Goal: Check status: Check status

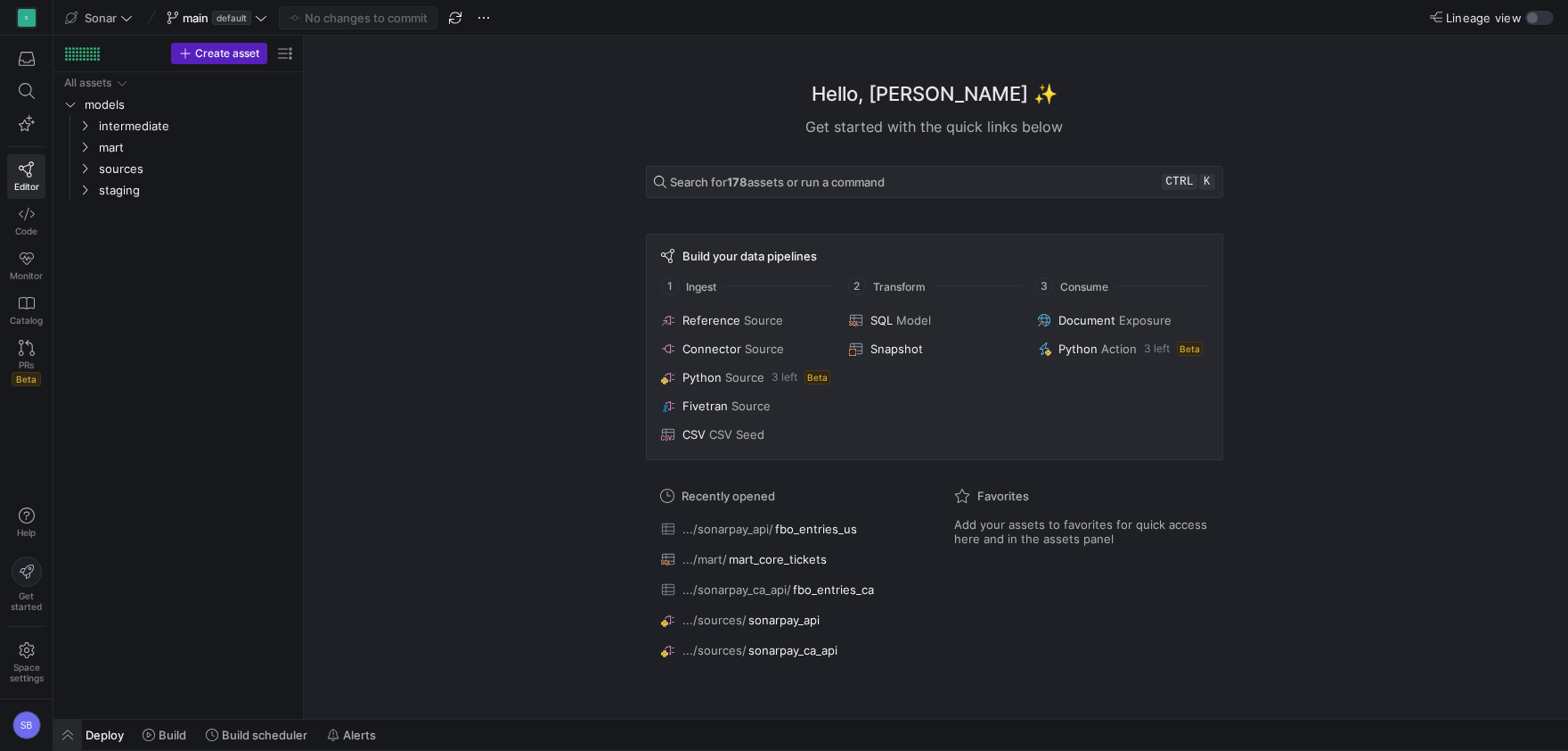
click at [68, 736] on span "button" at bounding box center [67, 734] width 29 height 31
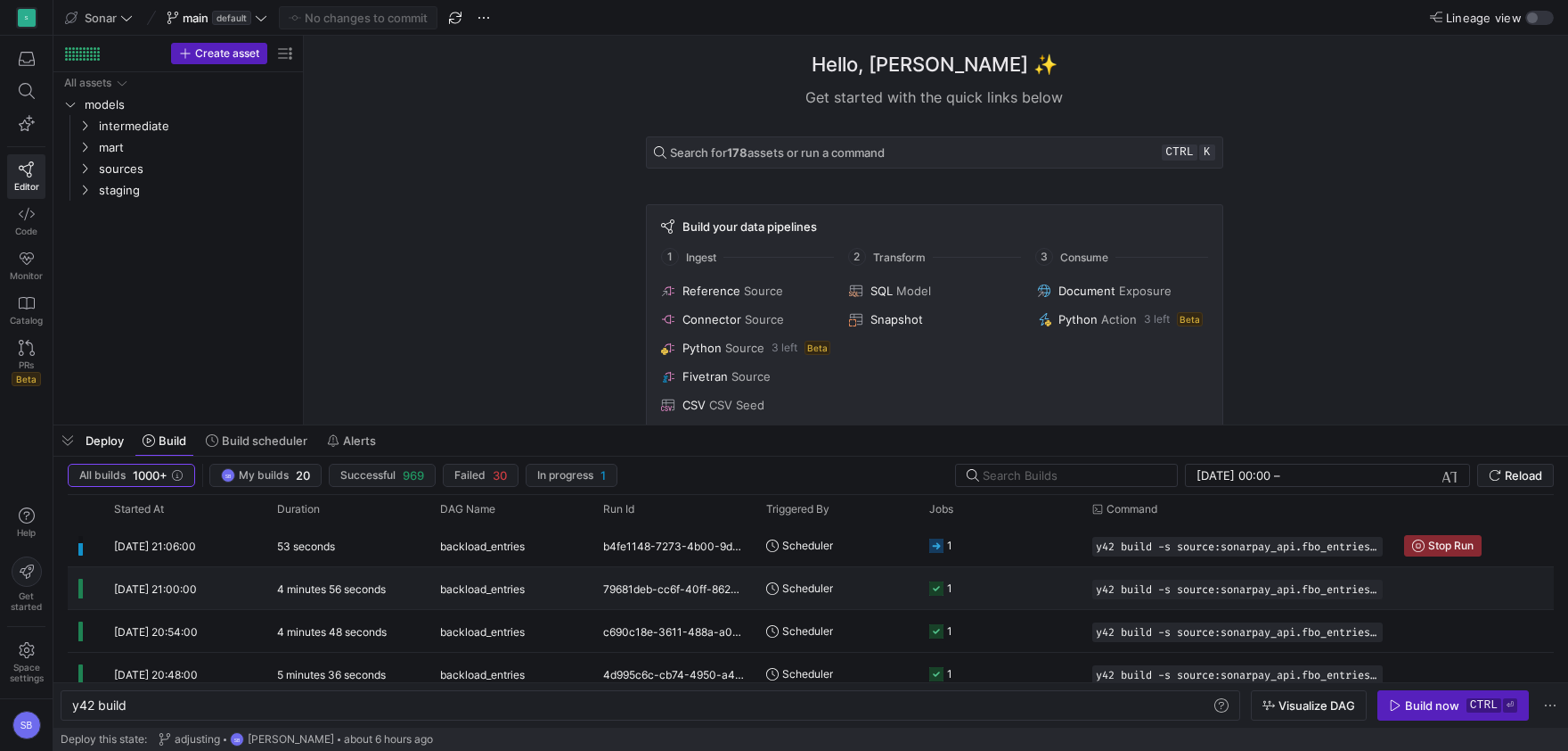
click at [249, 577] on div "[DATE] 21:00:00" at bounding box center [184, 587] width 163 height 42
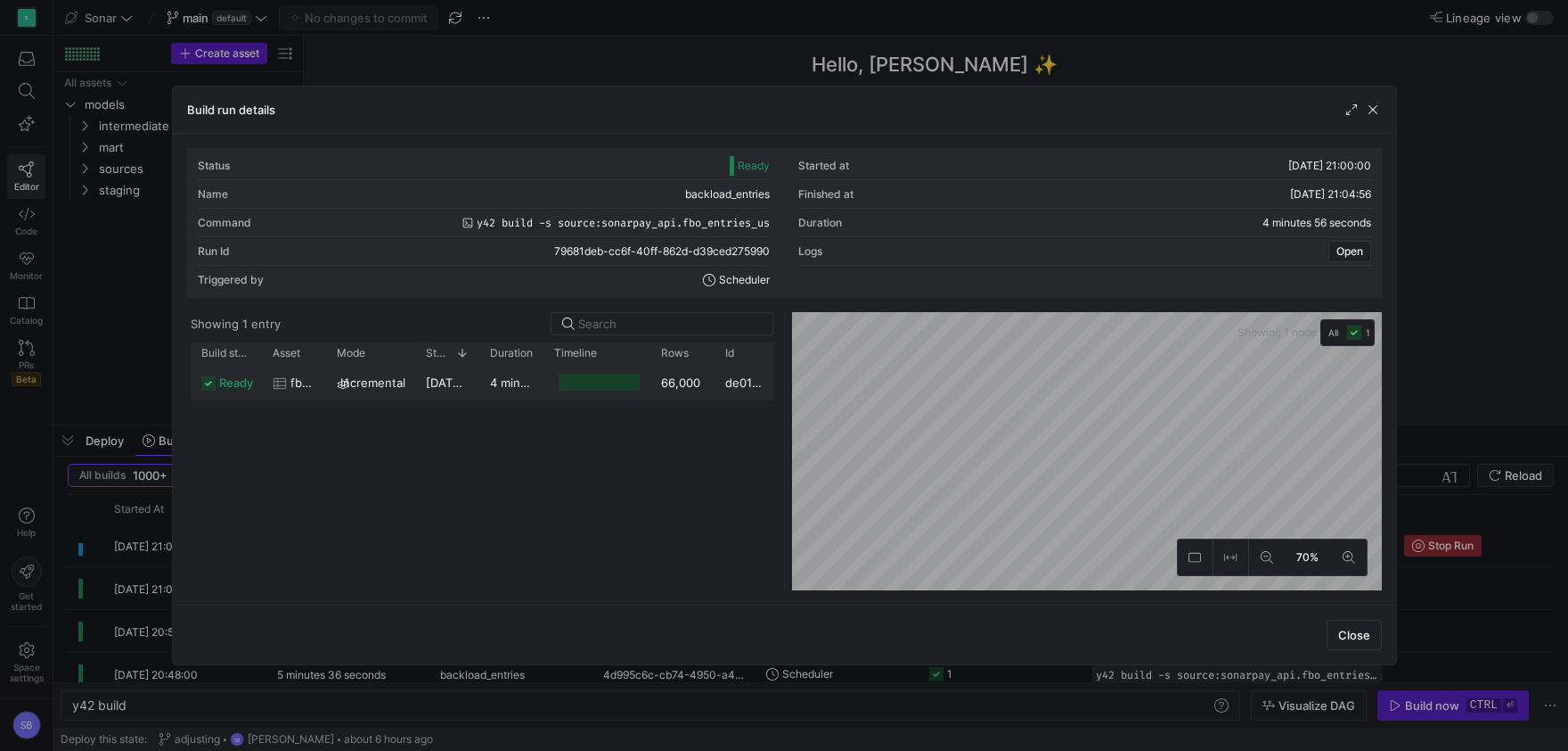
click at [494, 388] on y42-duration "4 minutes 39 seconds" at bounding box center [551, 382] width 124 height 14
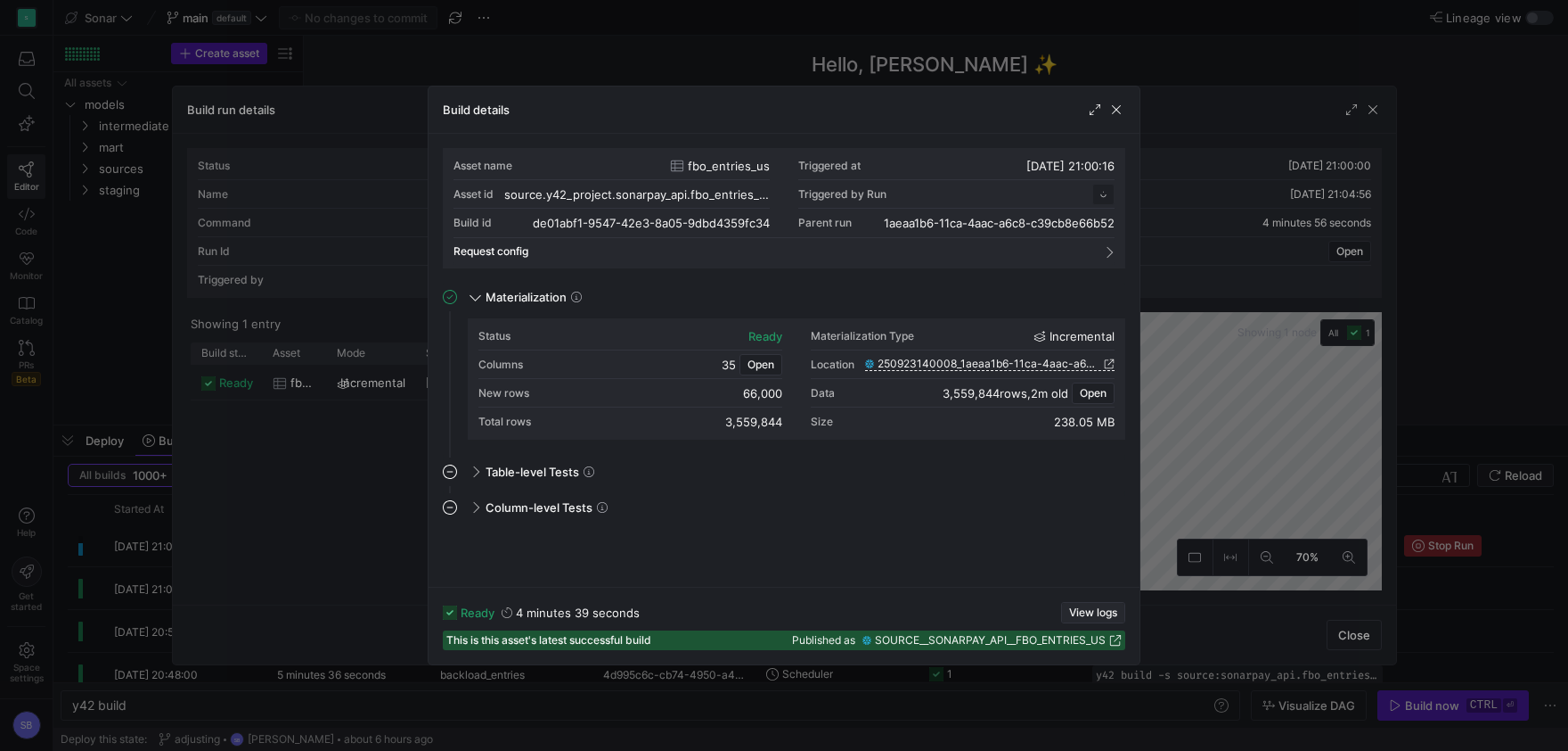
click at [1094, 605] on span "button" at bounding box center [1093, 612] width 62 height 20
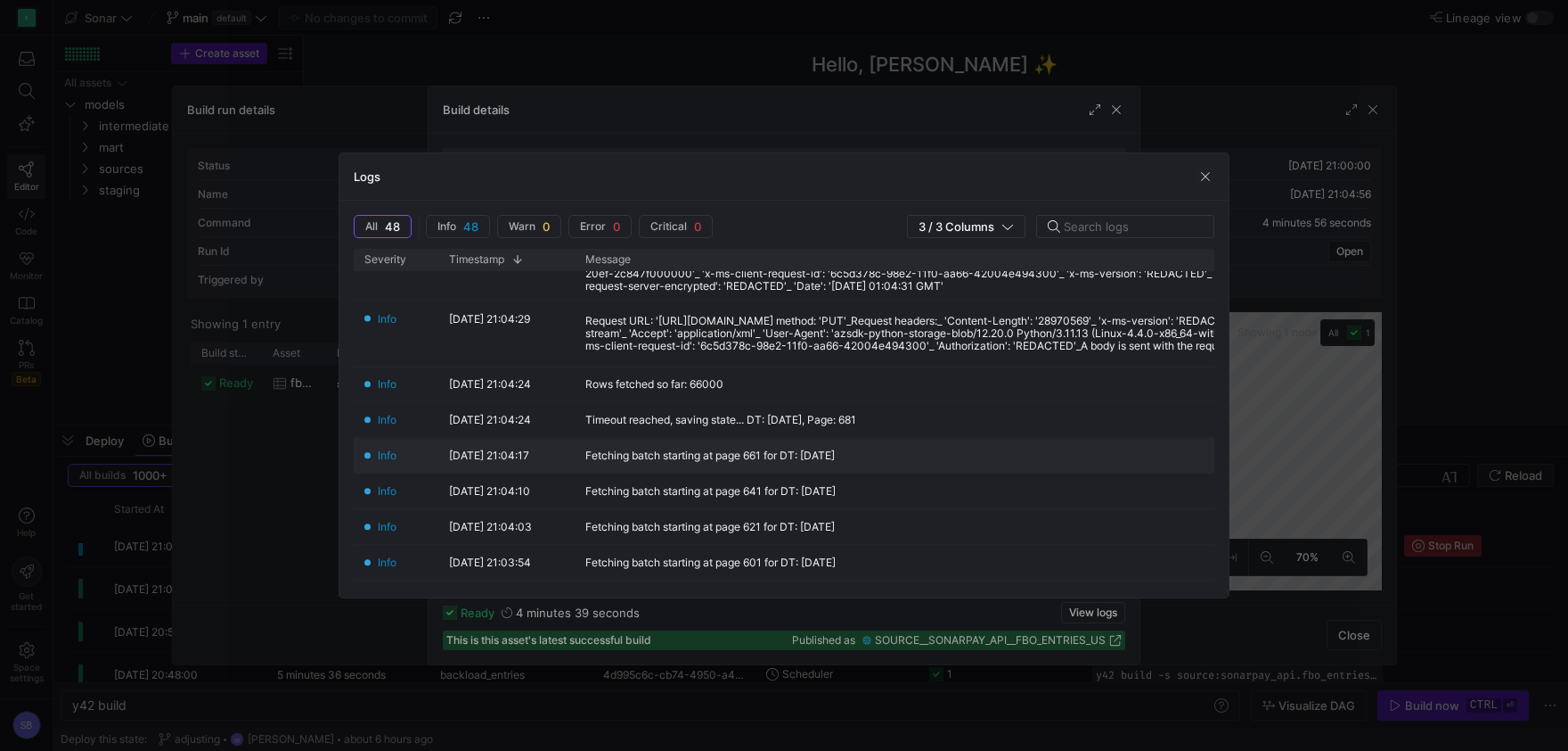
scroll to position [333, 0]
click at [1211, 176] on span "button" at bounding box center [1206, 177] width 18 height 18
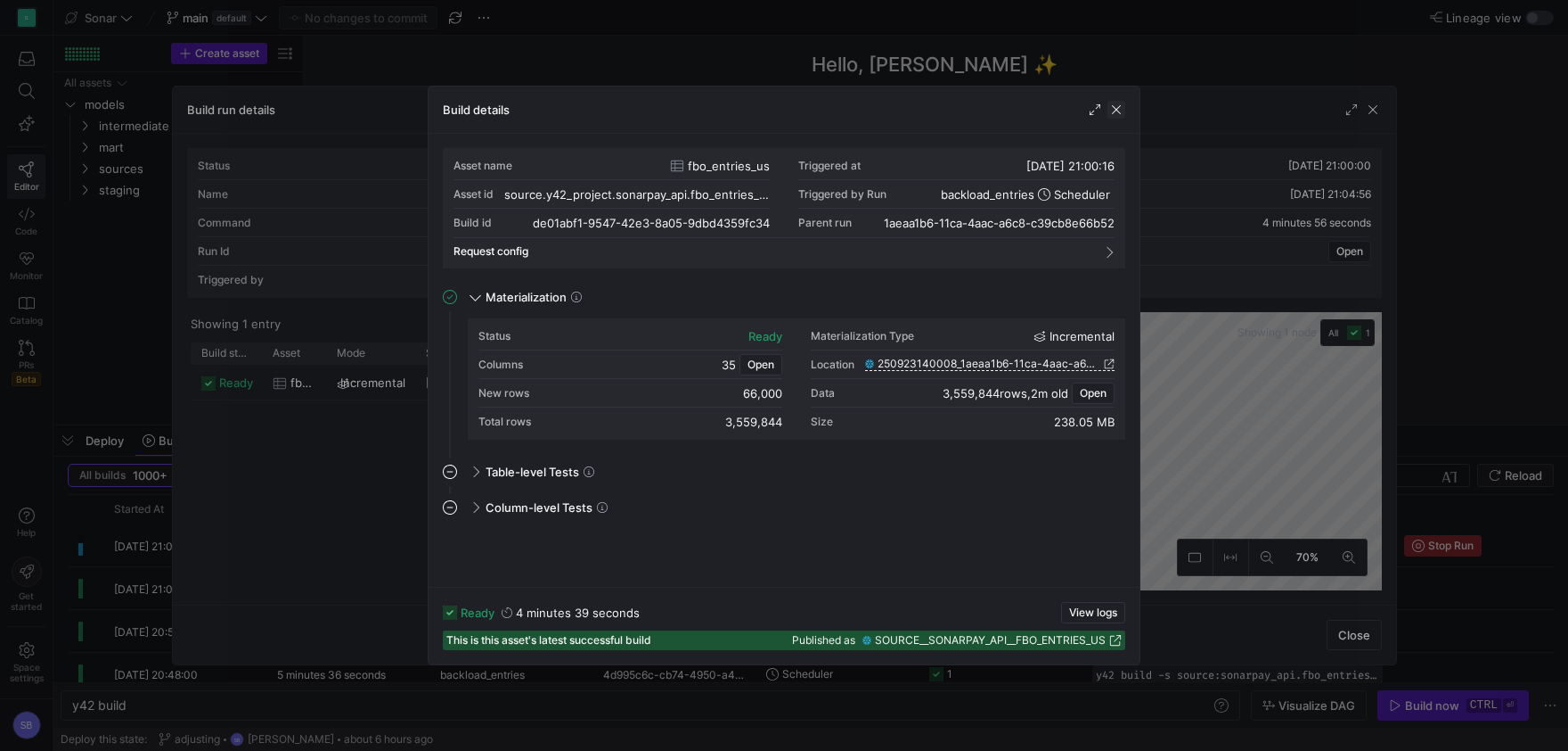
click at [1110, 108] on span "button" at bounding box center [1117, 110] width 18 height 18
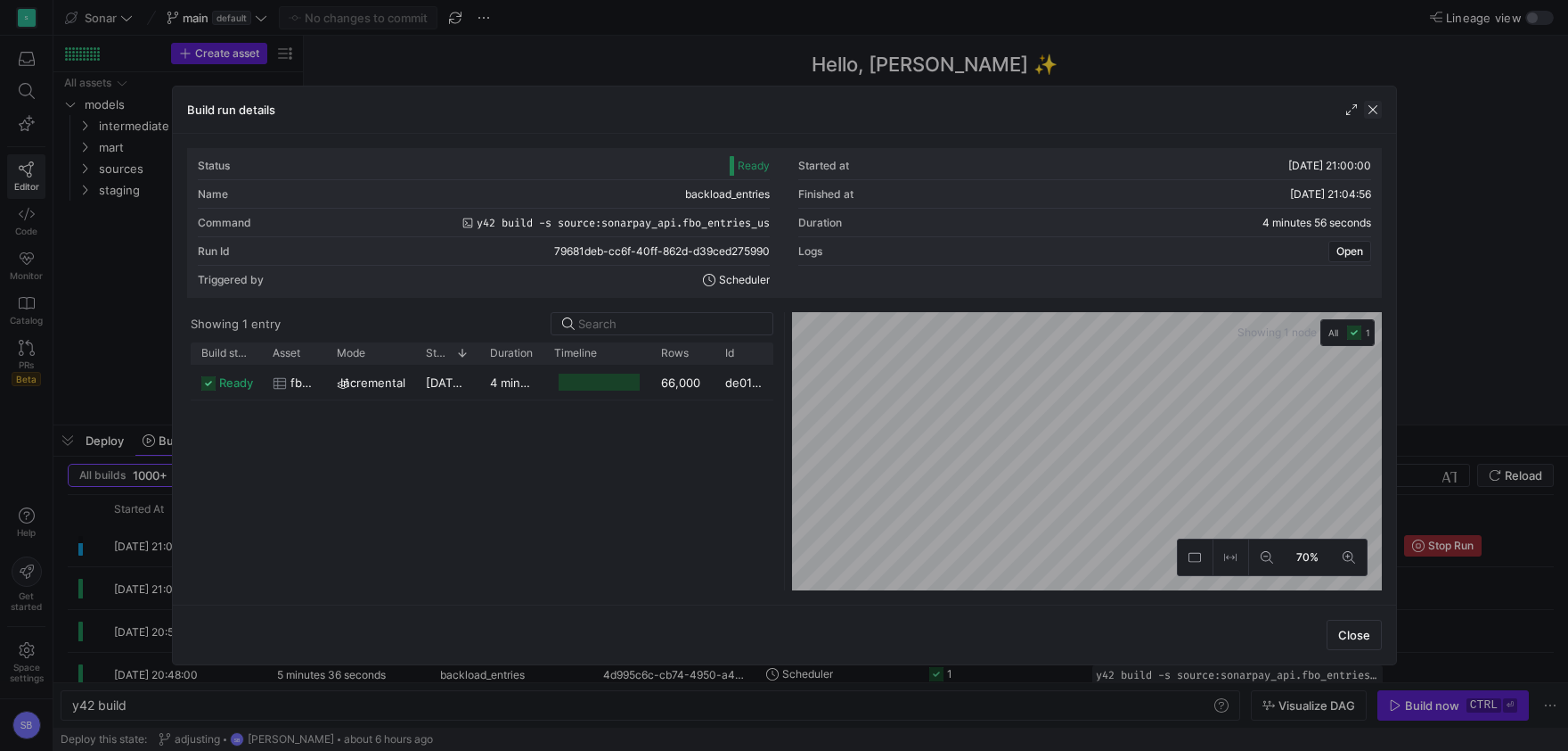
click at [1368, 107] on span "button" at bounding box center [1374, 110] width 18 height 18
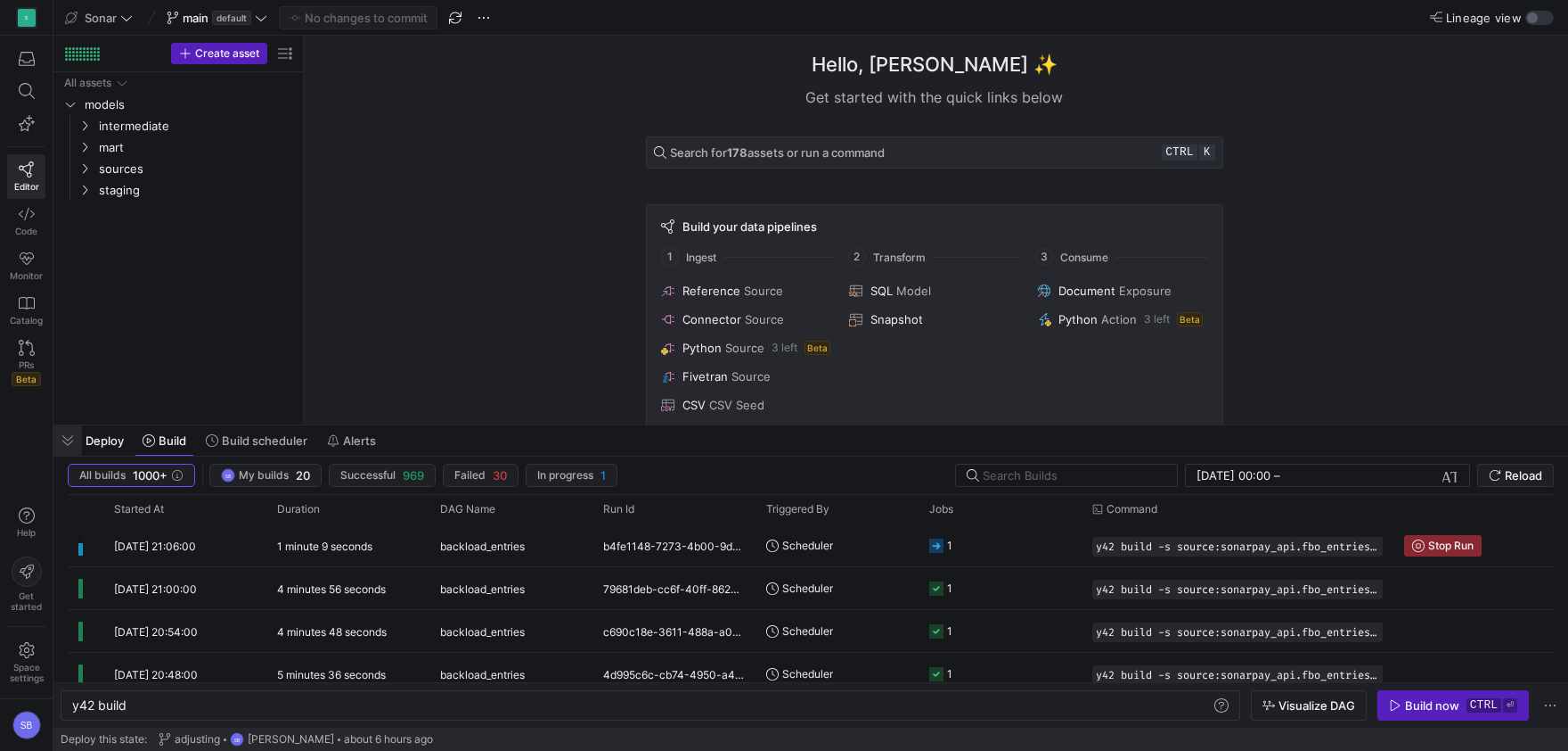
click at [81, 429] on span "button" at bounding box center [67, 440] width 29 height 31
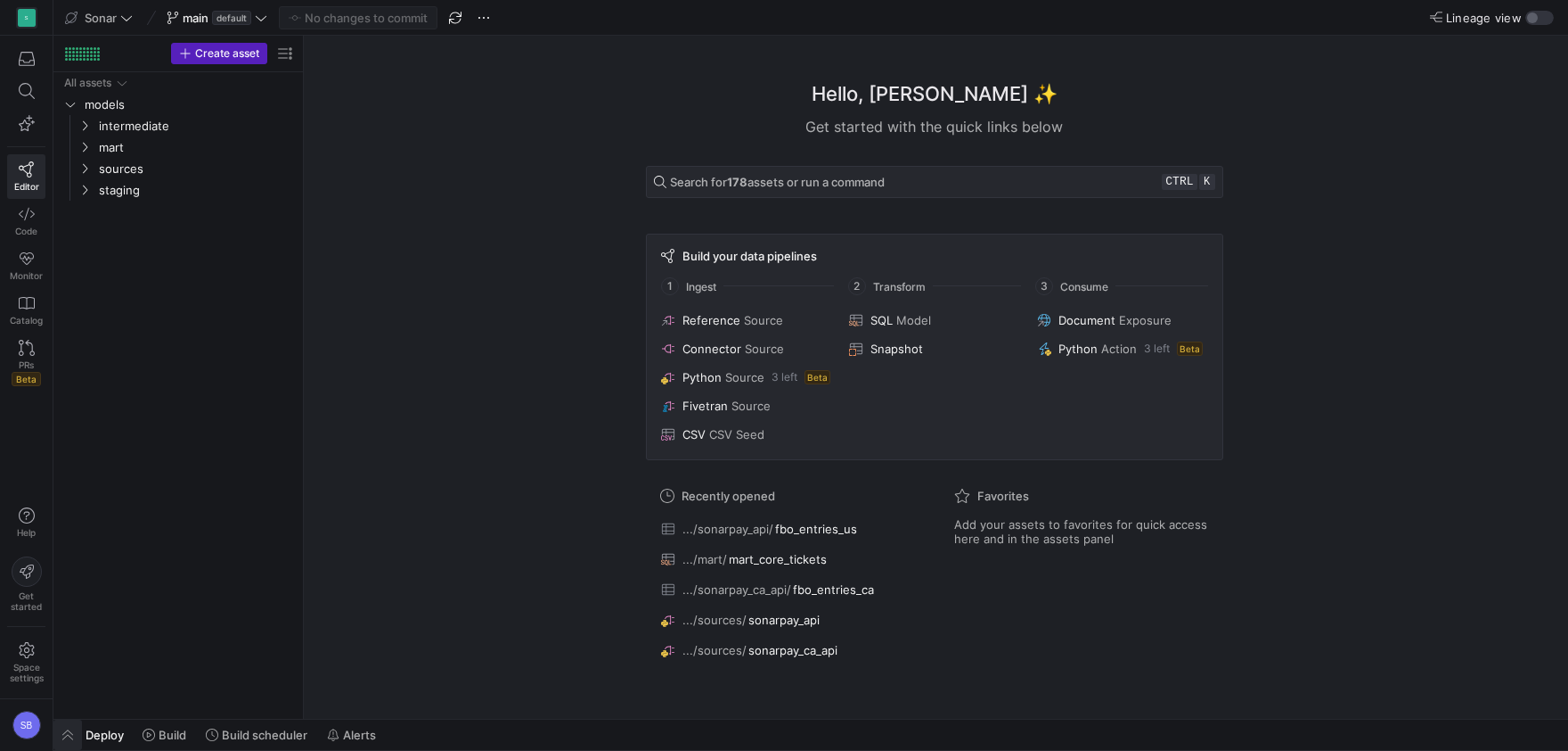
click at [74, 731] on span "button" at bounding box center [67, 734] width 29 height 31
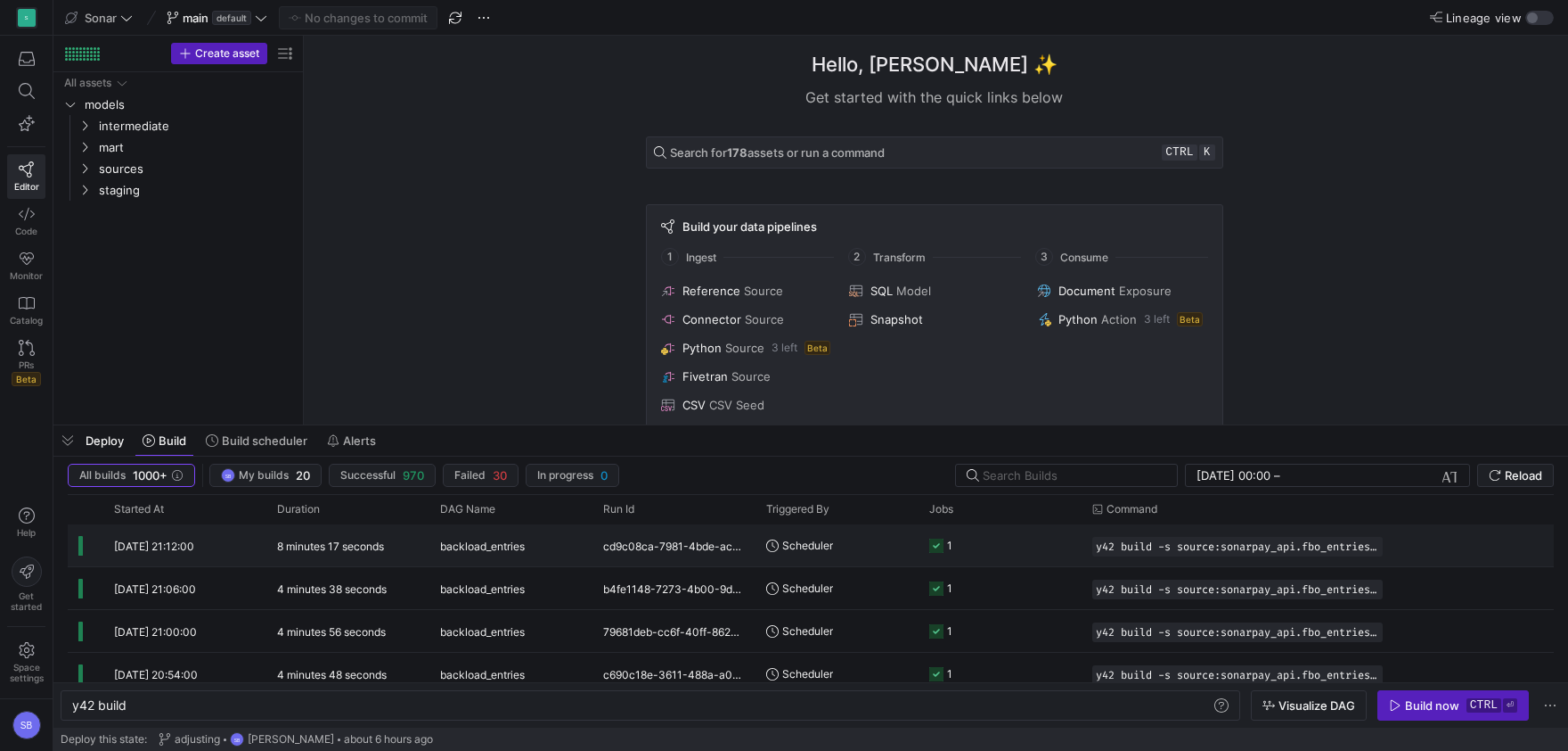
click at [391, 550] on div "8 minutes 17 seconds" at bounding box center [348, 545] width 163 height 42
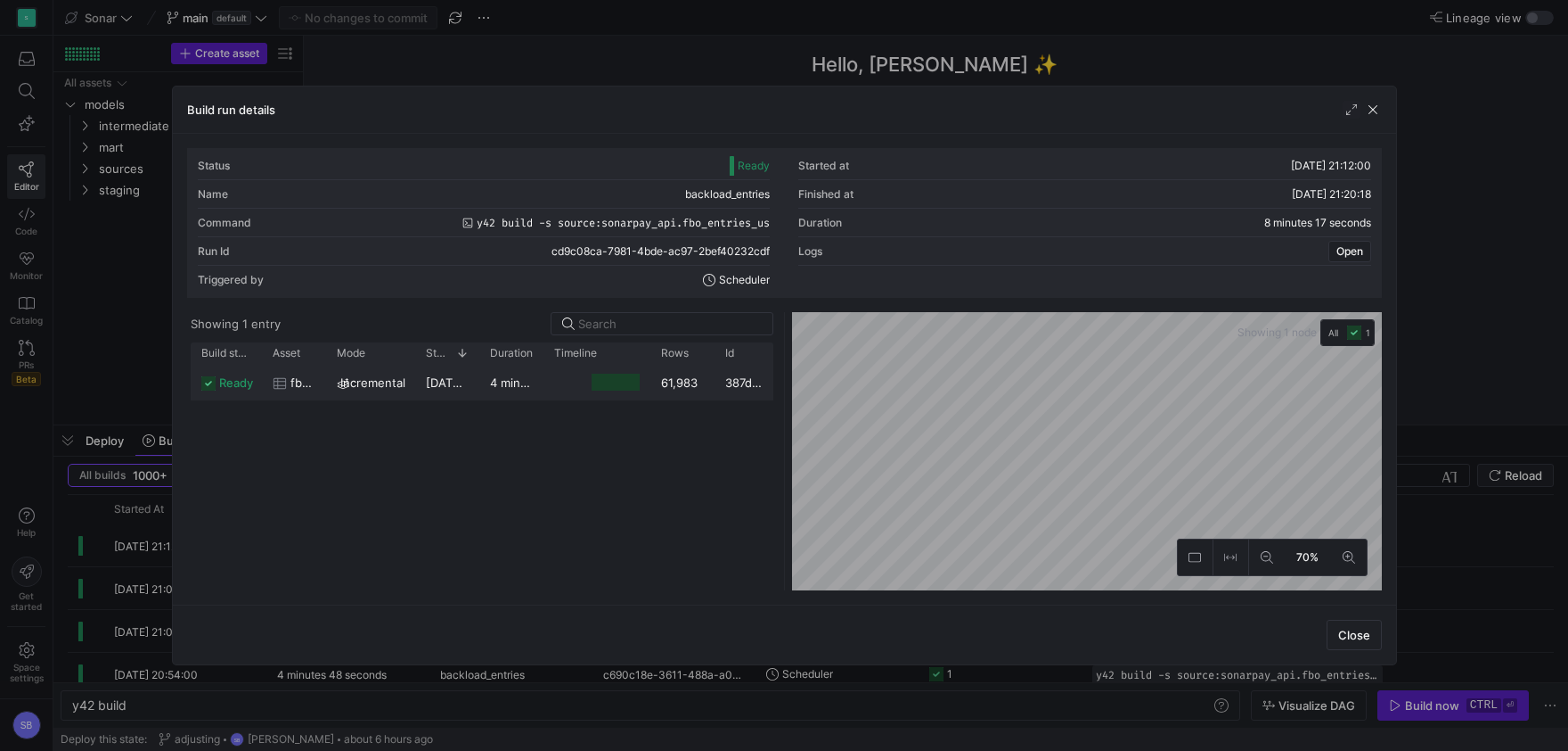
click at [520, 394] on div "4 minutes 42 seconds" at bounding box center [511, 382] width 64 height 35
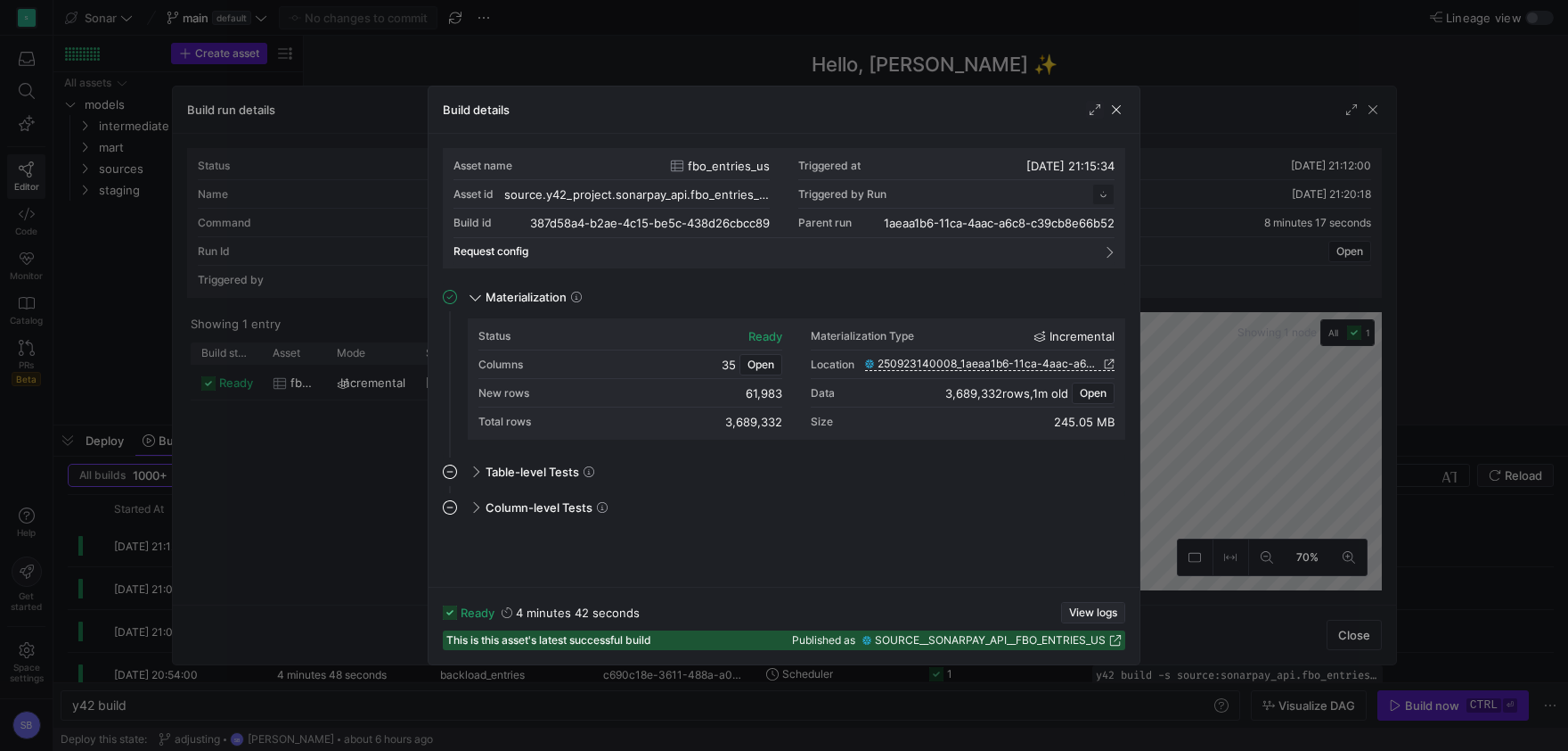
click at [1084, 609] on span "View logs" at bounding box center [1093, 612] width 49 height 13
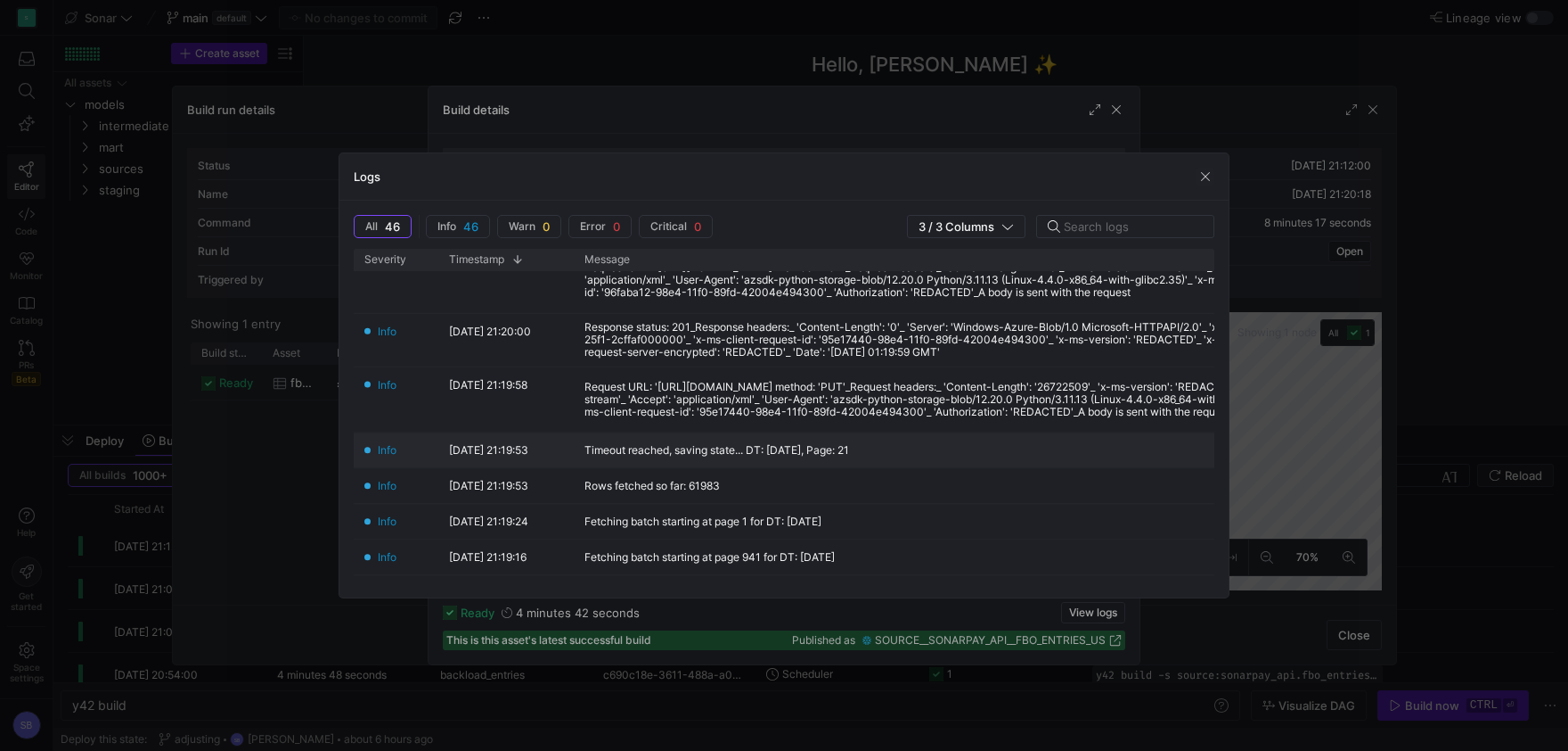
scroll to position [269, 0]
click at [1210, 177] on span "button" at bounding box center [1206, 177] width 18 height 18
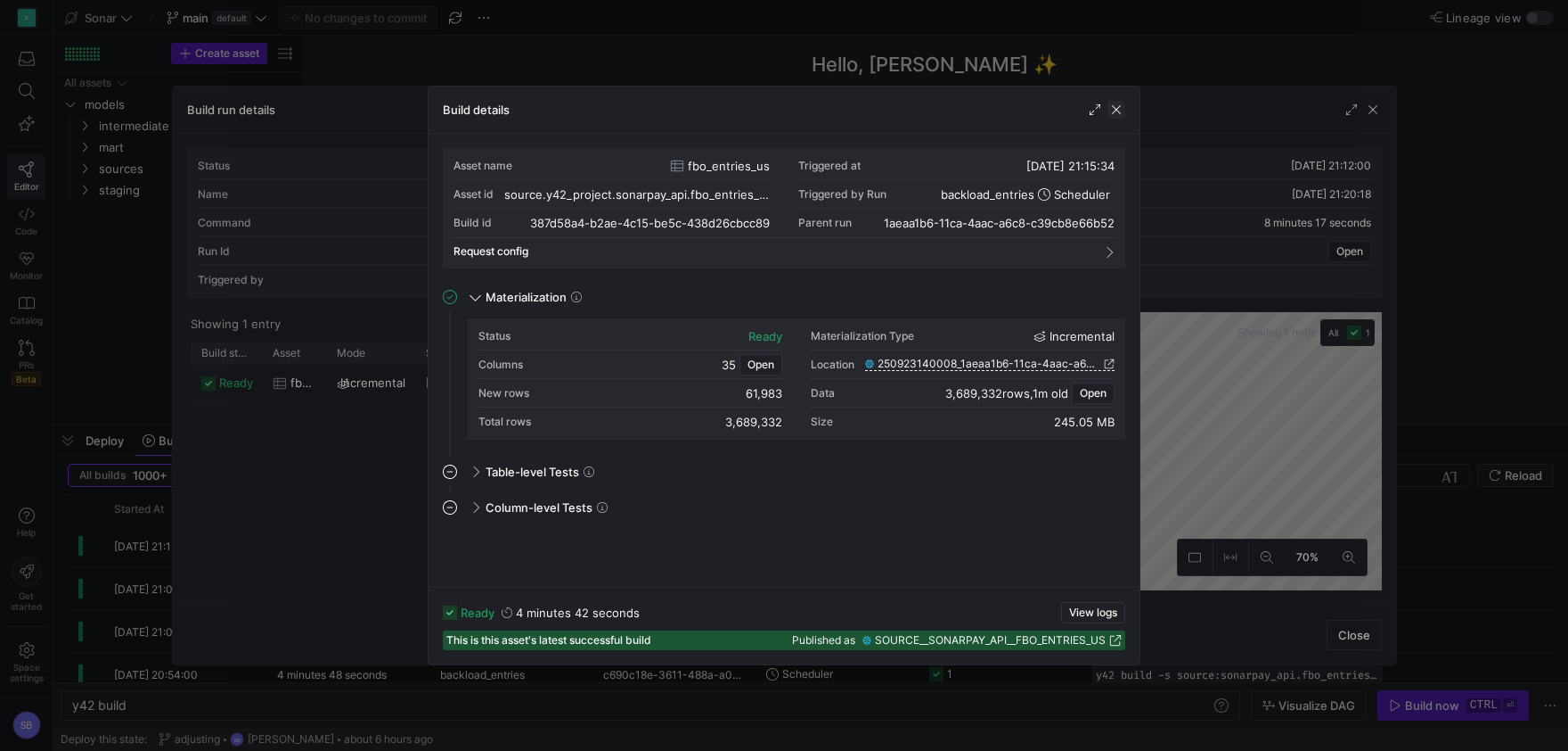
click at [1121, 110] on span "button" at bounding box center [1117, 110] width 18 height 18
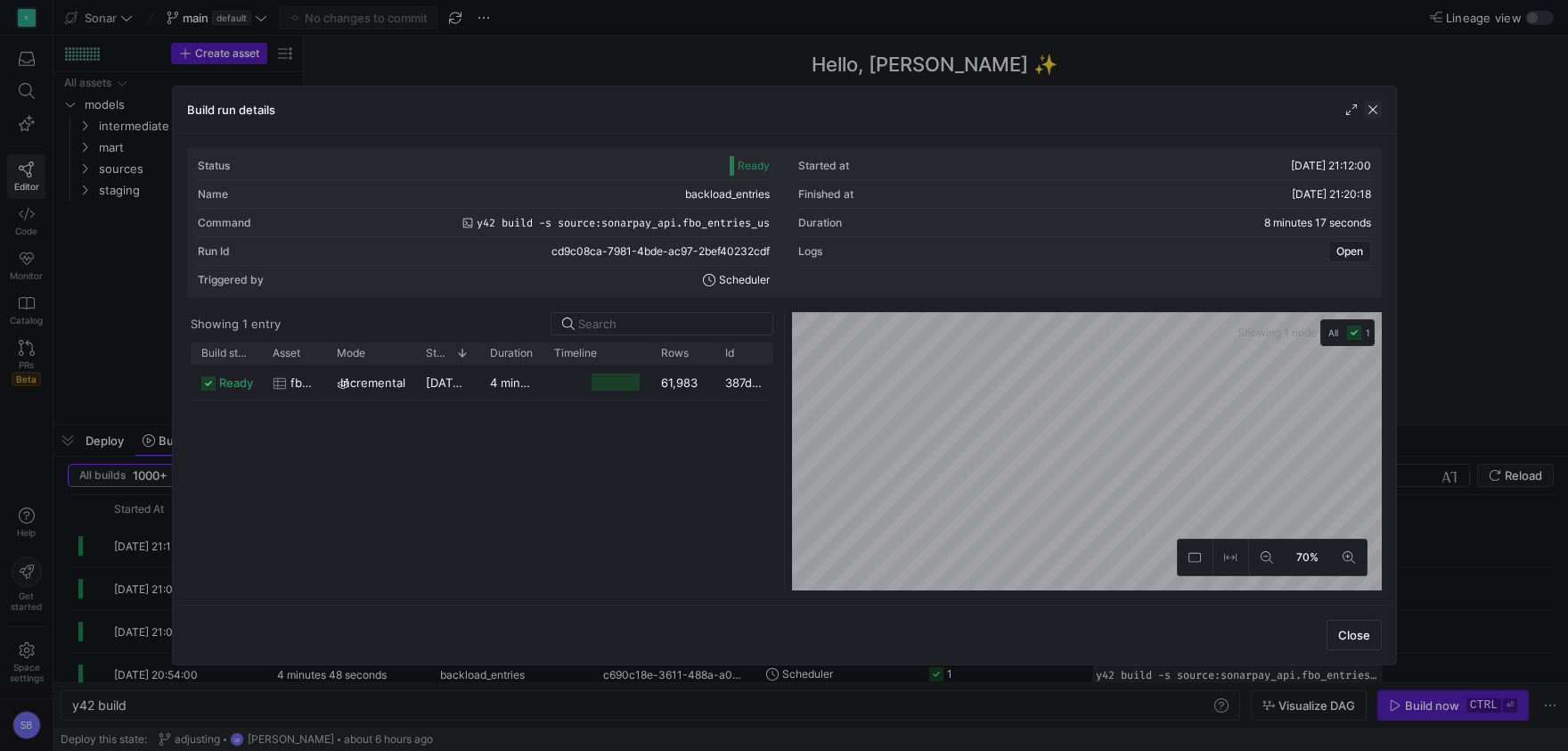
click at [1376, 115] on span "button" at bounding box center [1374, 110] width 18 height 18
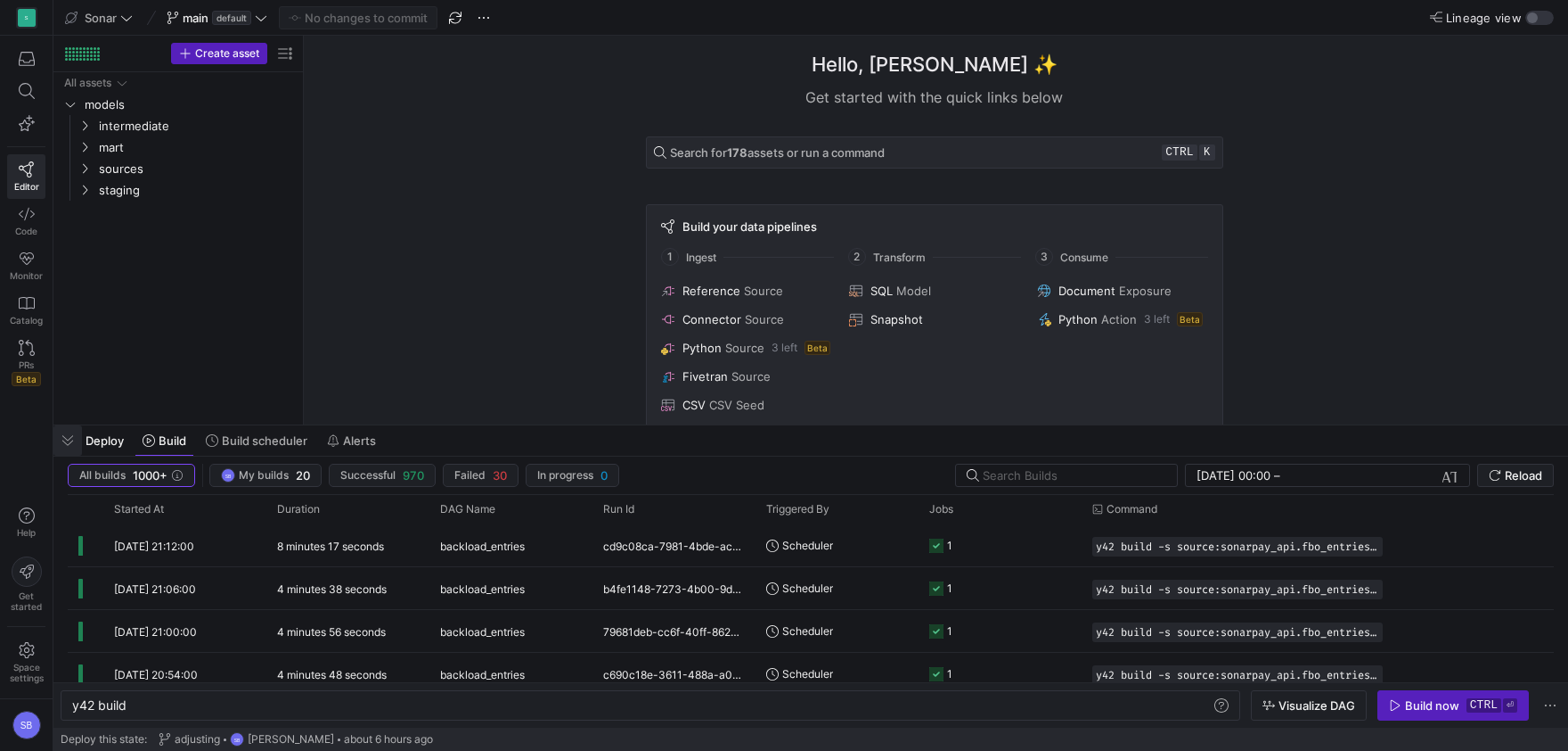
click at [66, 438] on span "button" at bounding box center [67, 440] width 29 height 31
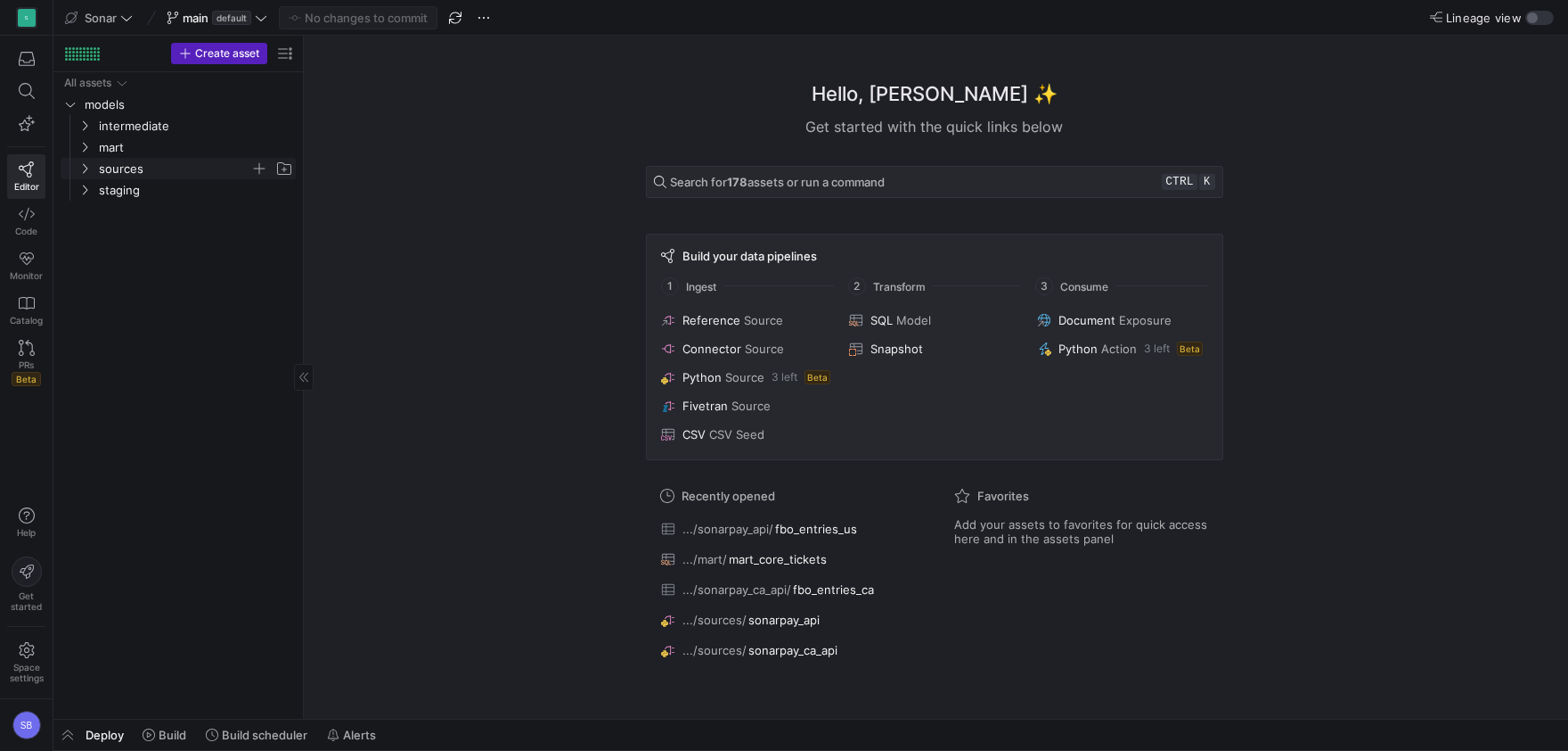
click at [83, 172] on icon "Press SPACE to select this row." at bounding box center [84, 168] width 13 height 11
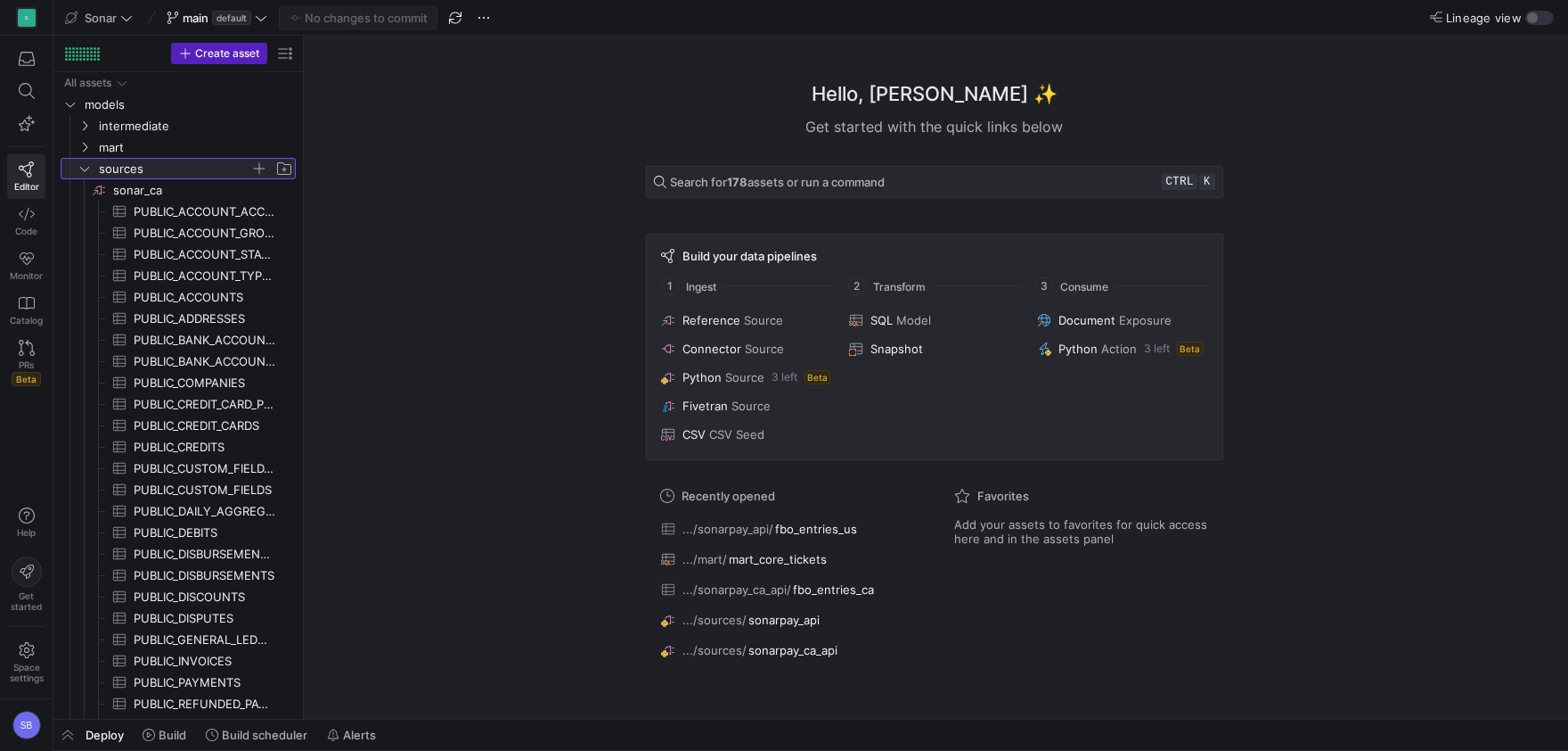
click at [75, 169] on link "sources" at bounding box center [178, 169] width 235 height 22
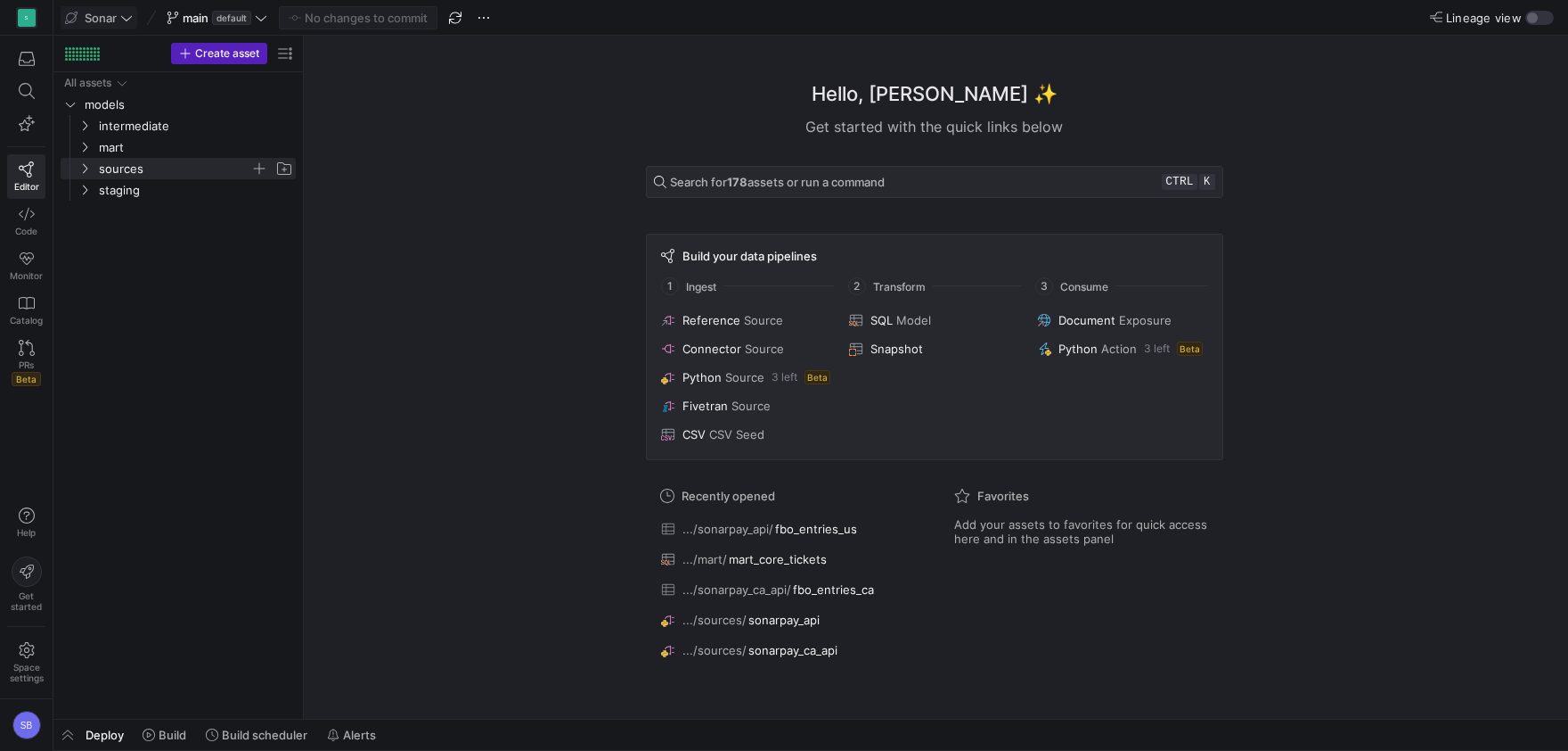
click at [124, 20] on icon at bounding box center [126, 18] width 13 height 13
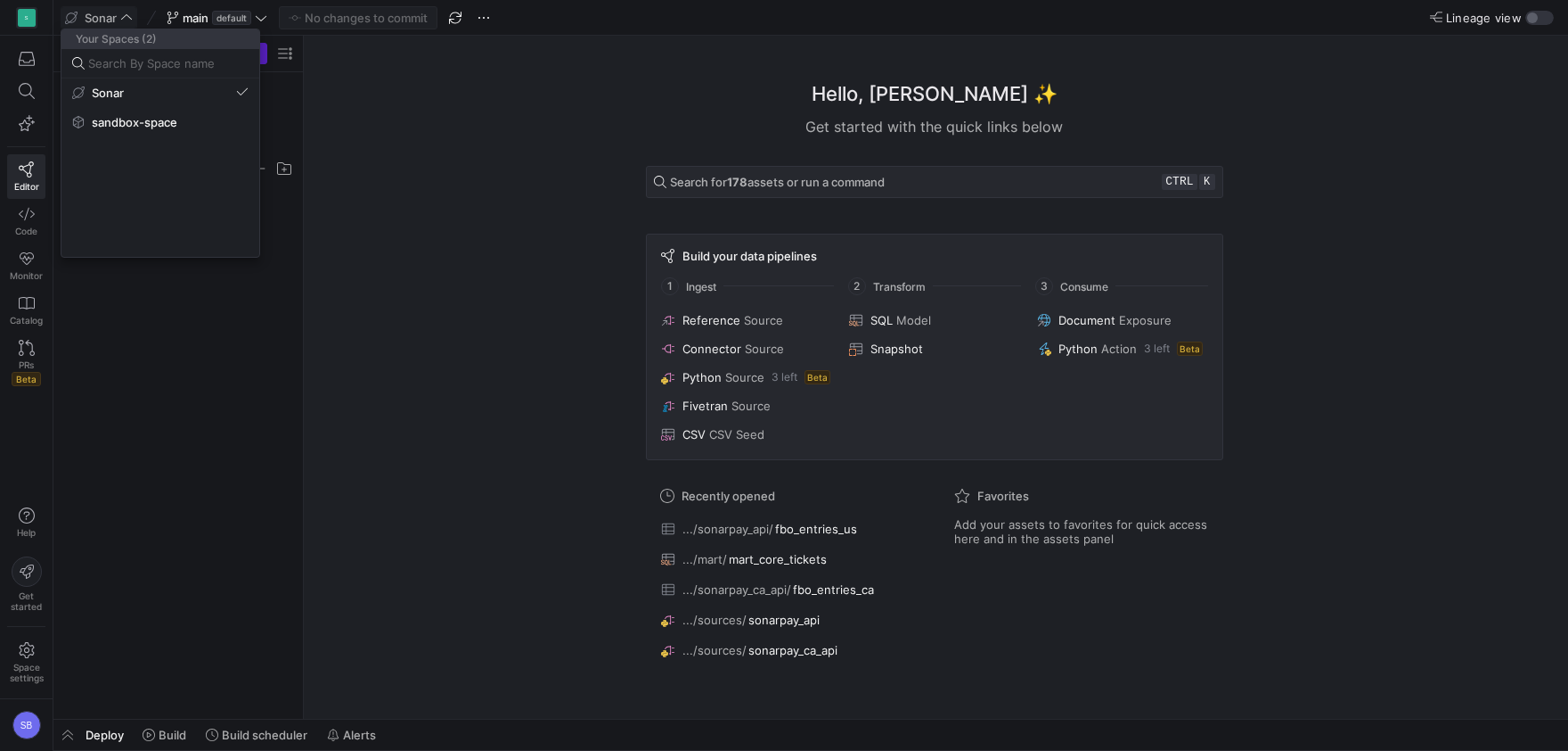
click at [124, 20] on div at bounding box center [784, 375] width 1568 height 751
